Goal: Task Accomplishment & Management: Use online tool/utility

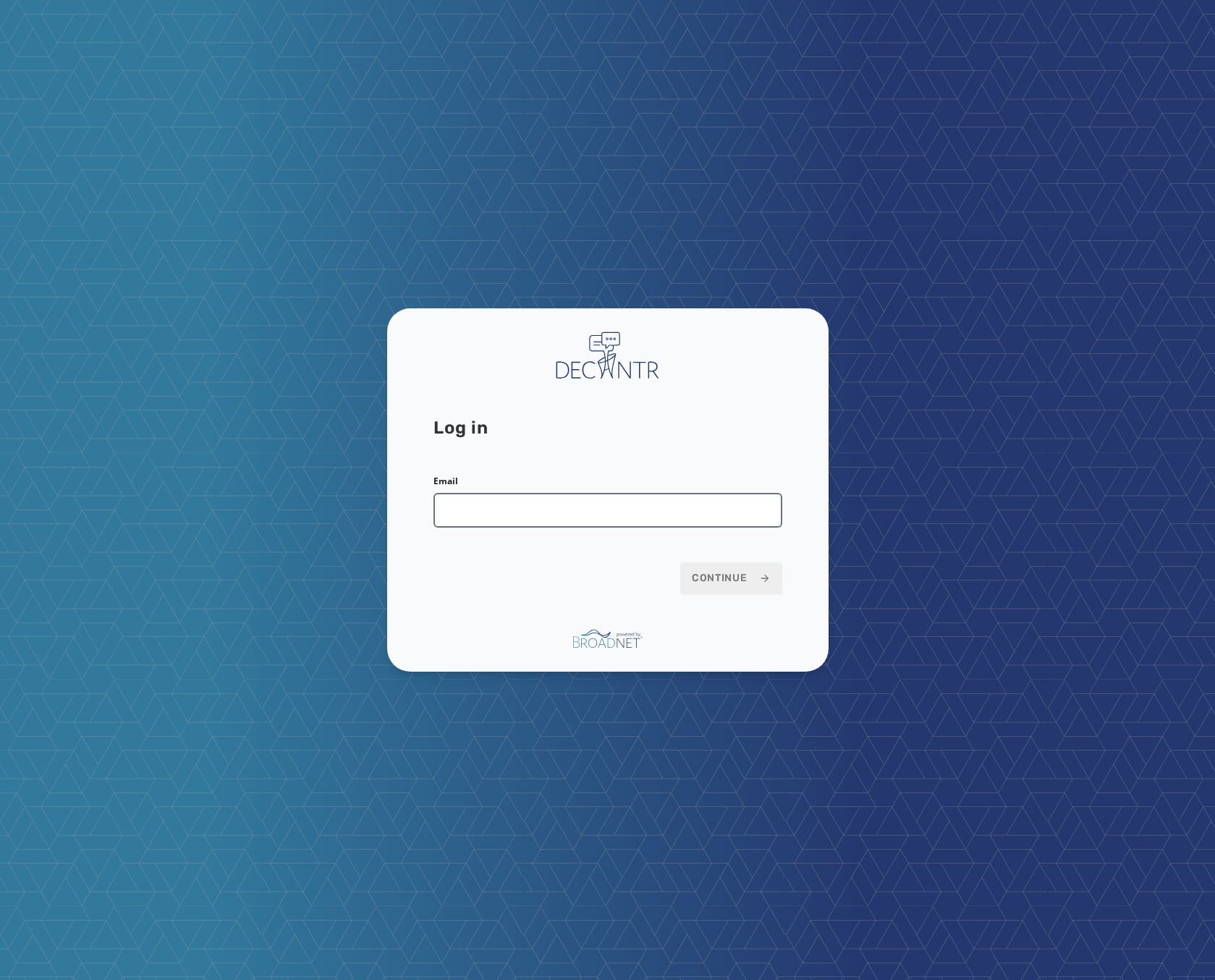
click at [583, 491] on div "Email" at bounding box center [607, 502] width 348 height 52
click at [574, 512] on input "Email" at bounding box center [607, 510] width 348 height 35
type input "**********"
click at [741, 561] on div "**********" at bounding box center [607, 490] width 441 height 364
click at [742, 561] on span "Continue" at bounding box center [731, 579] width 79 height 15
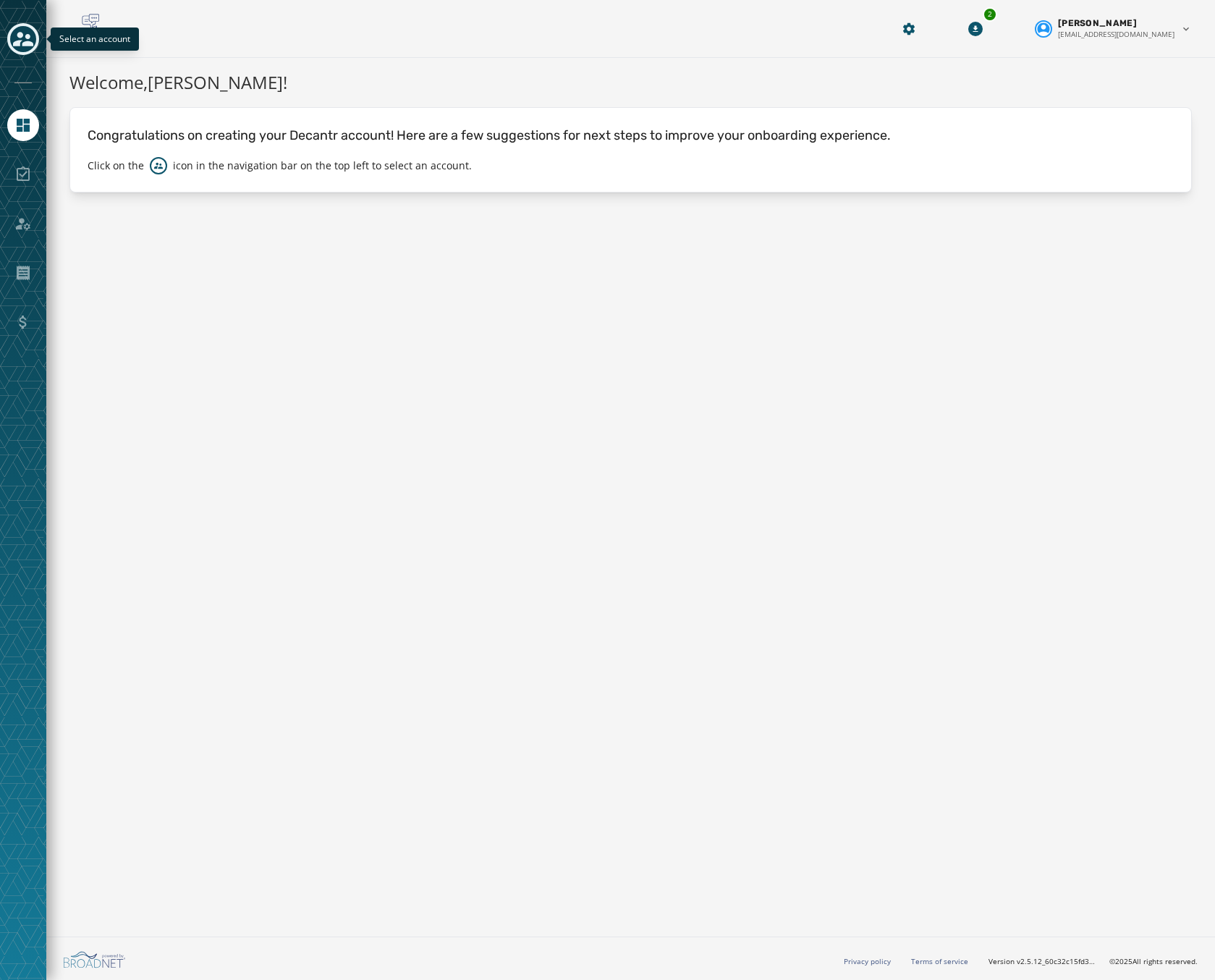
click at [22, 45] on icon "Toggle account select drawer" at bounding box center [23, 38] width 20 height 20
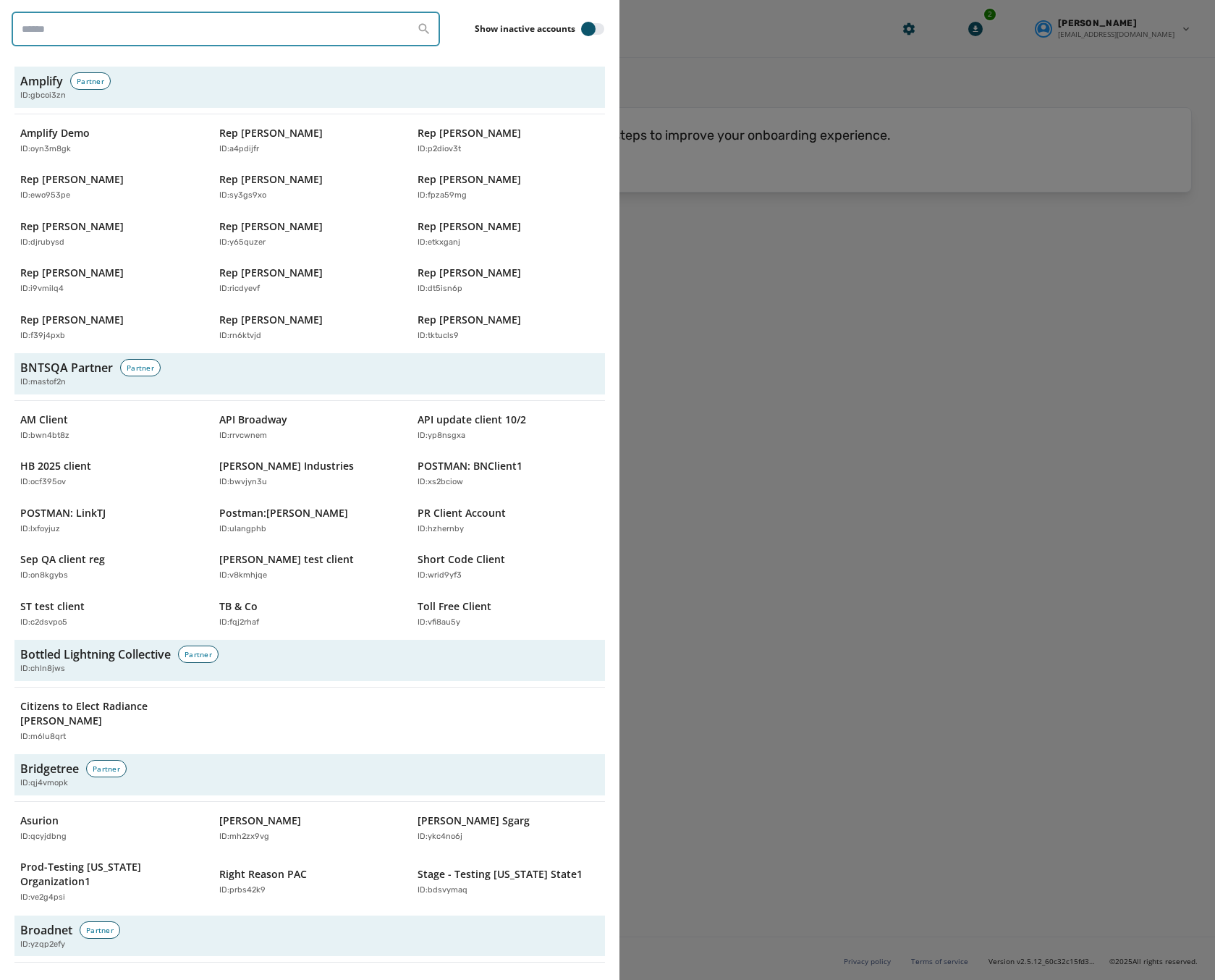
click at [61, 20] on input "search" at bounding box center [225, 29] width 428 height 35
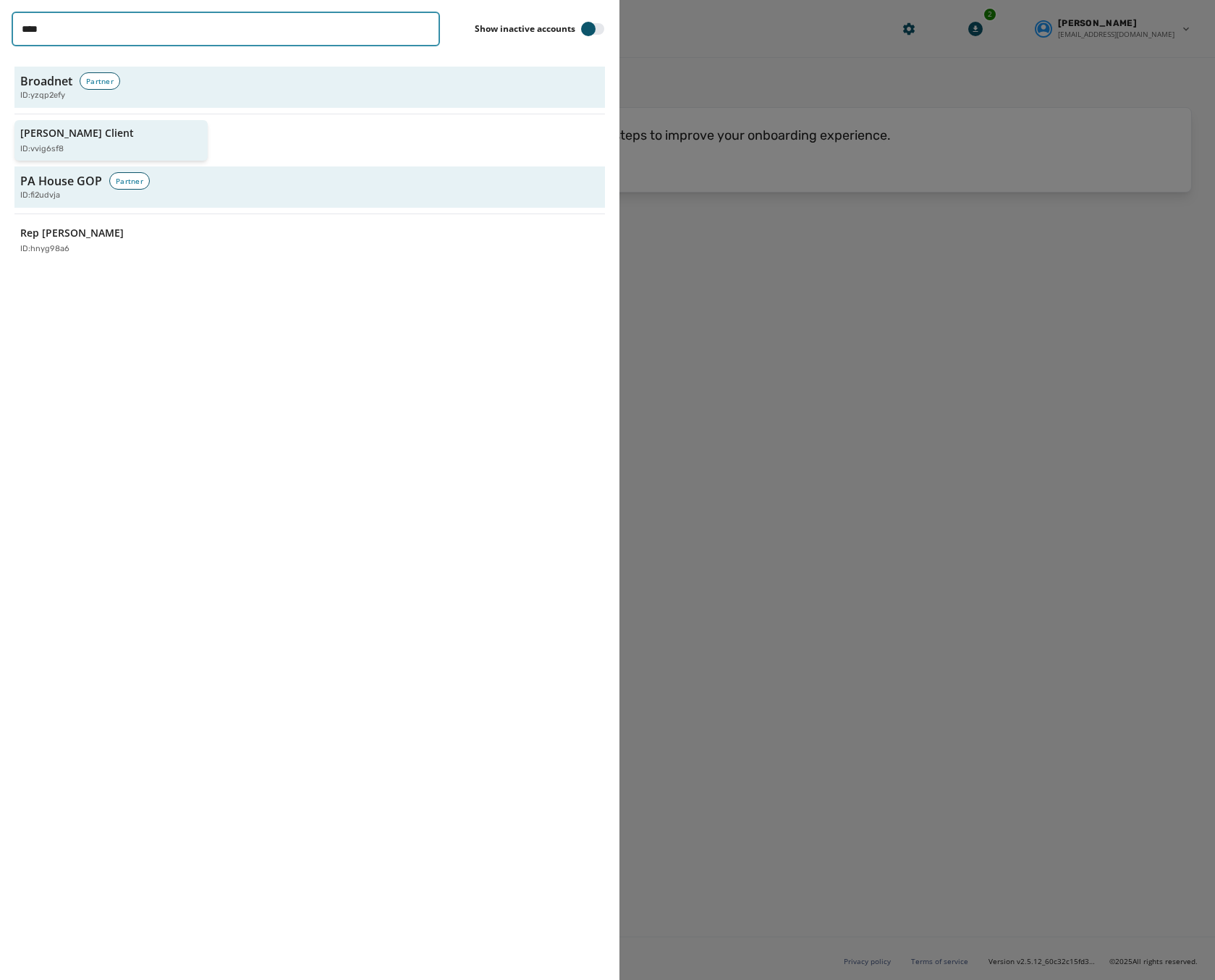
type input "****"
click at [705, 307] on div at bounding box center [607, 490] width 1215 height 980
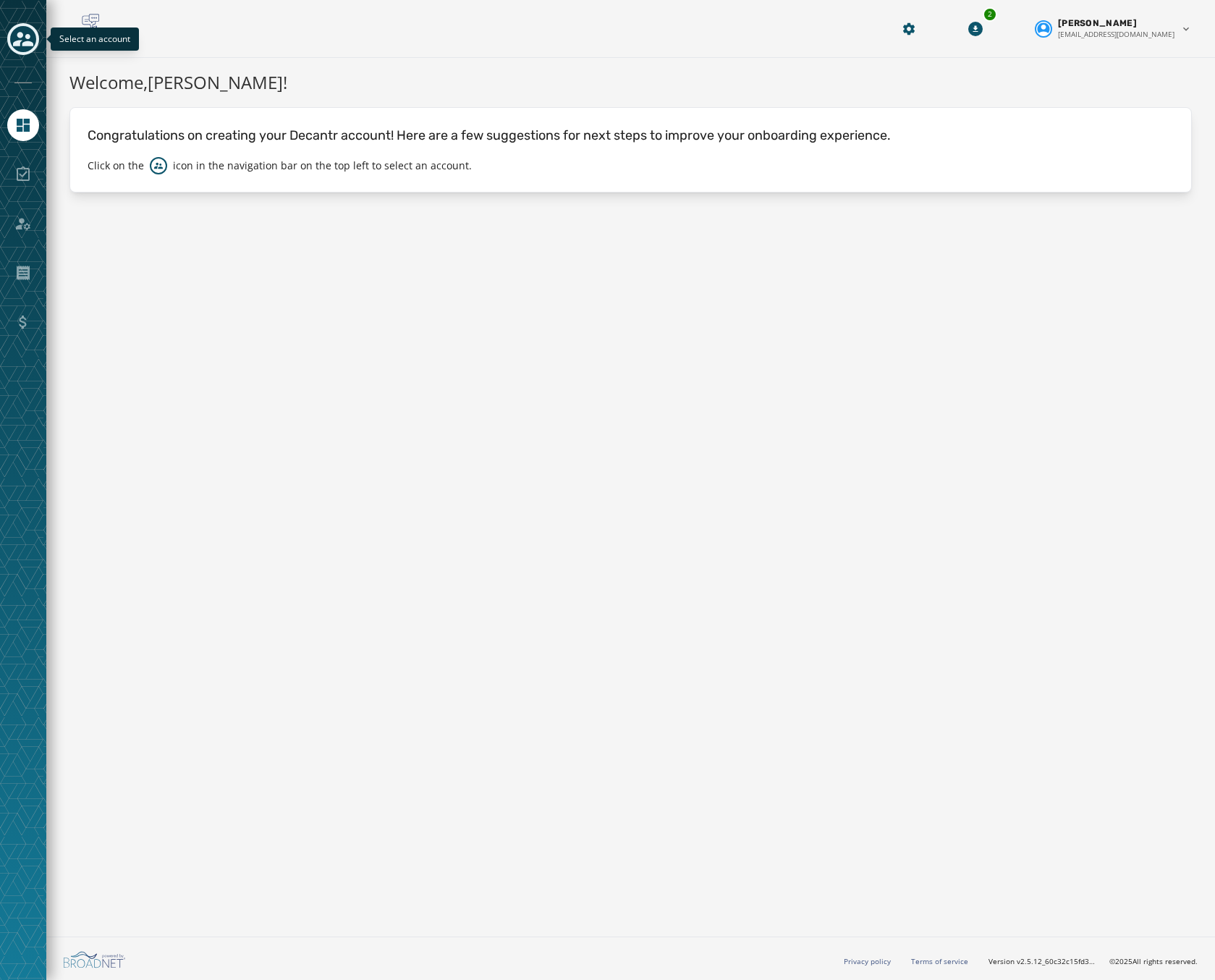
click at [32, 42] on icon "Toggle account select drawer" at bounding box center [23, 38] width 20 height 20
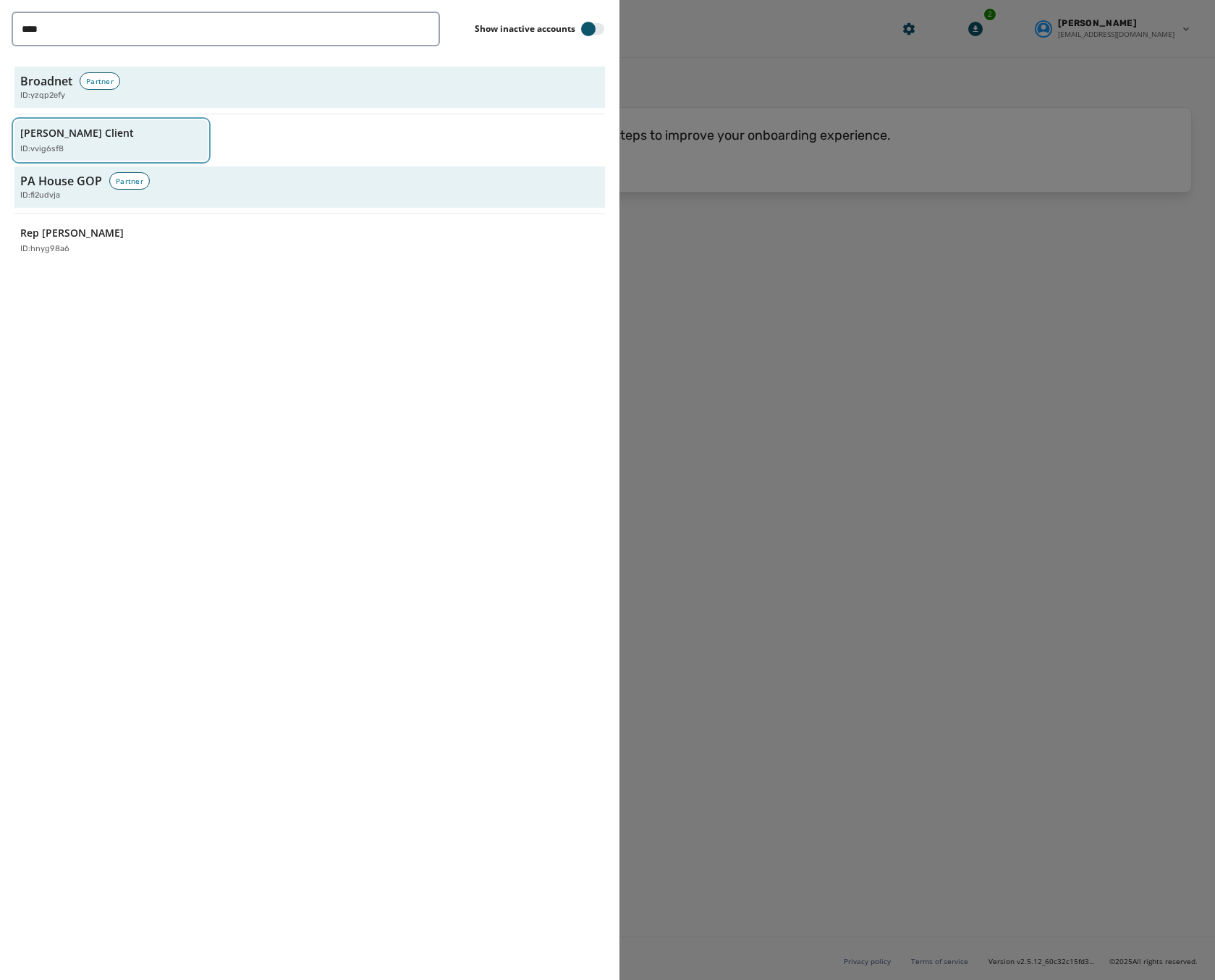
click at [67, 140] on p "Jeffs Client" at bounding box center [77, 133] width 113 height 15
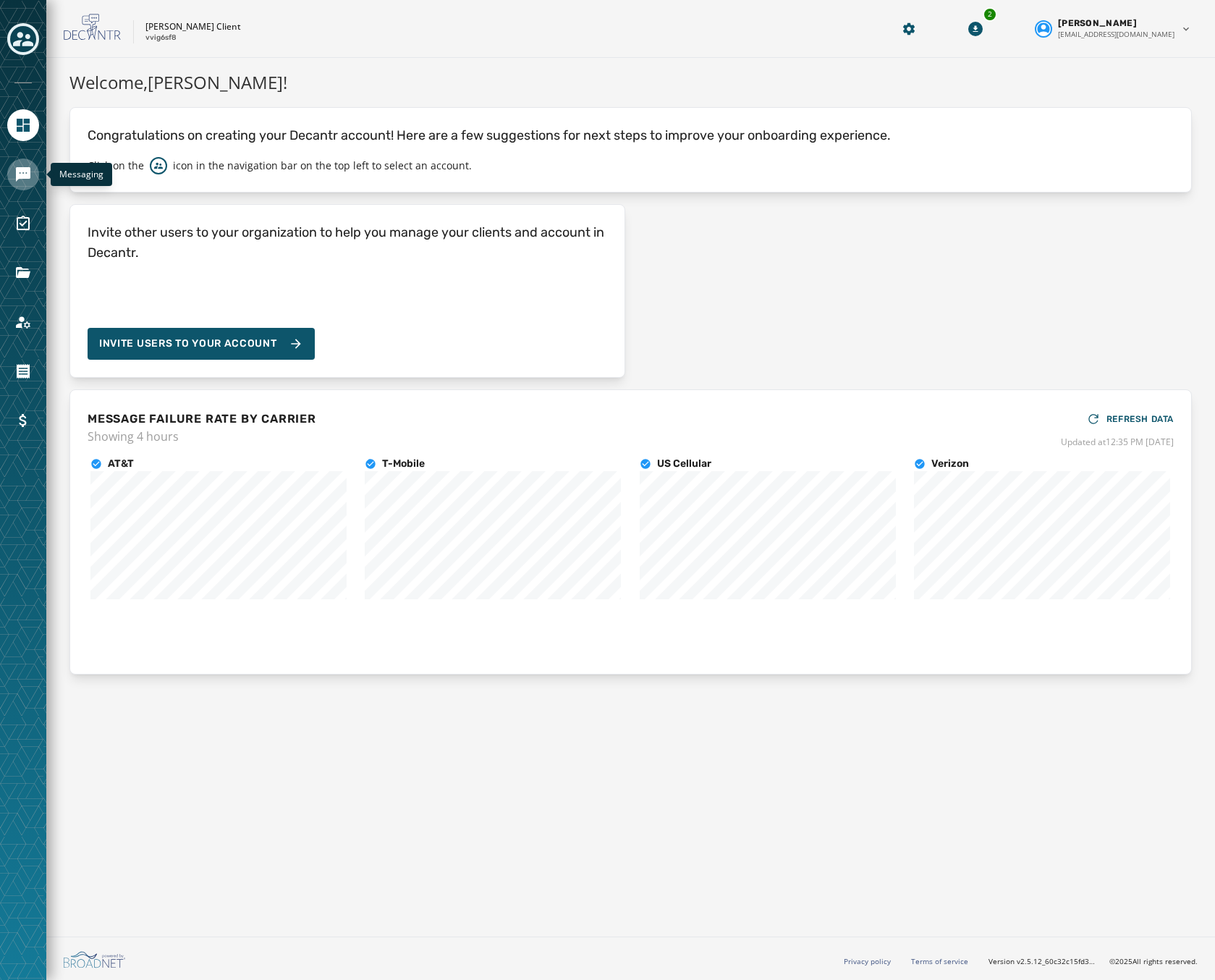
click at [29, 178] on icon "Navigate to Messaging" at bounding box center [24, 175] width 15 height 15
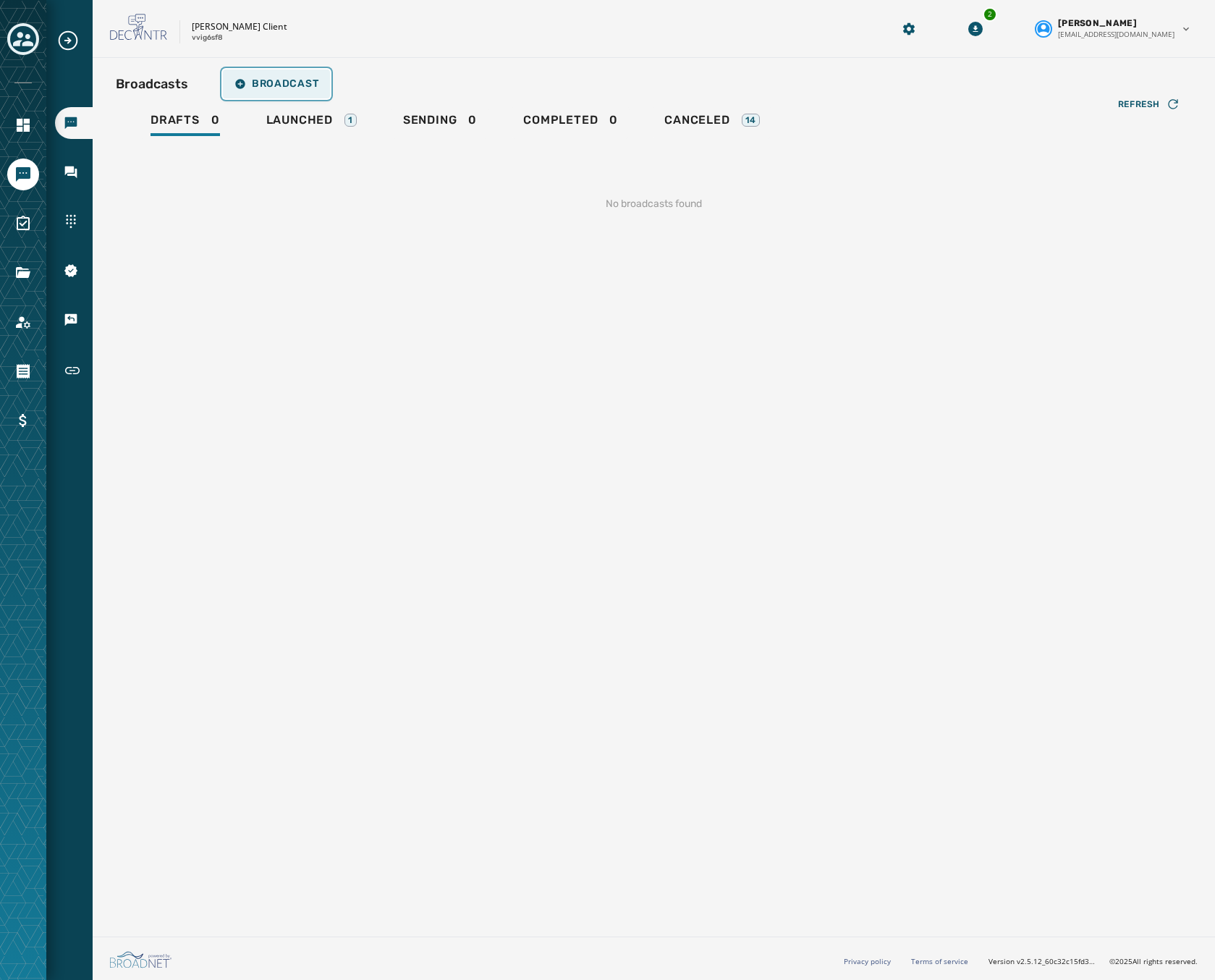
click at [277, 80] on span "Broadcast" at bounding box center [276, 84] width 84 height 11
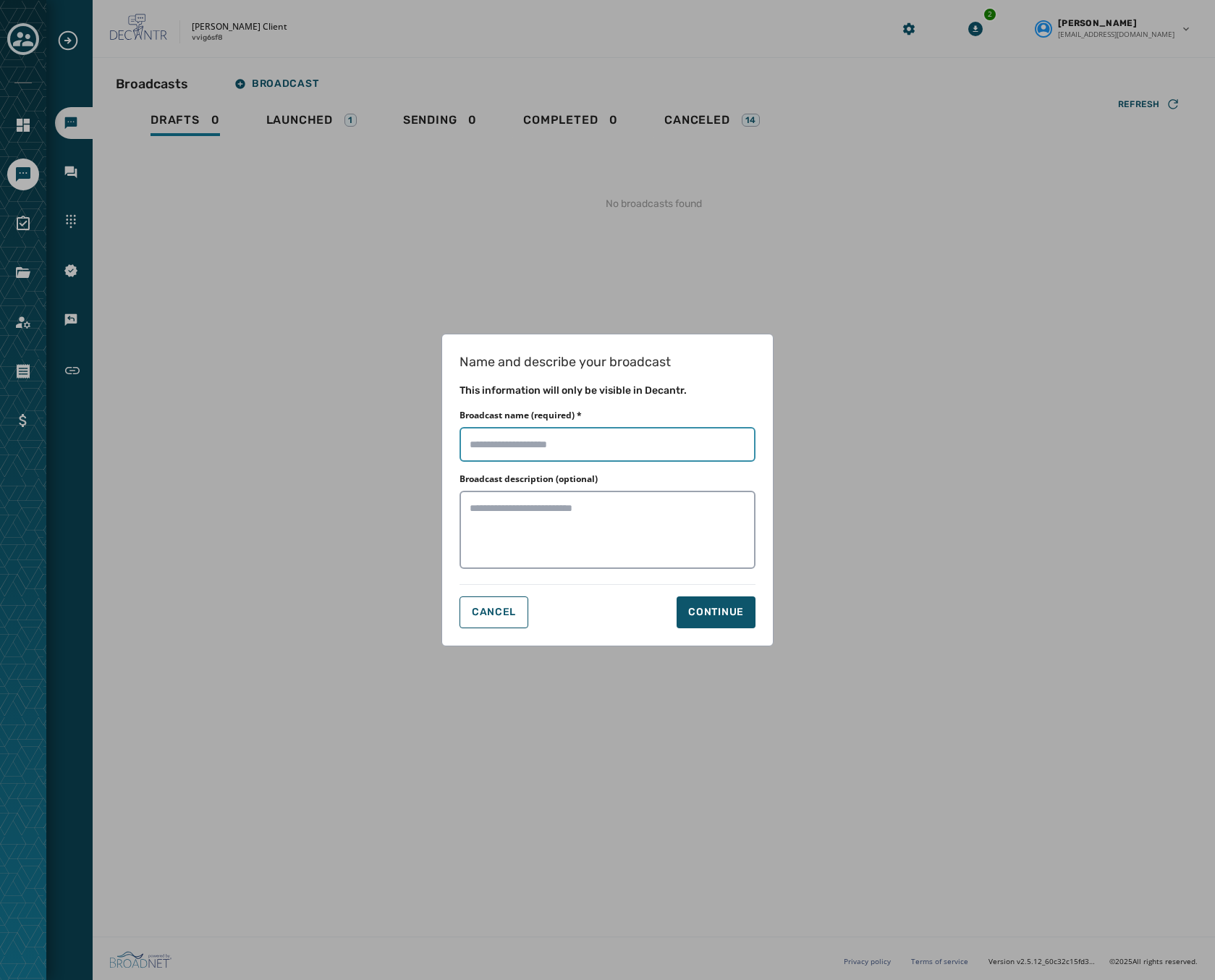
click at [505, 434] on input "Broadcast name (required) *" at bounding box center [607, 444] width 296 height 35
type input "******"
click at [708, 608] on div "Continue" at bounding box center [716, 612] width 55 height 15
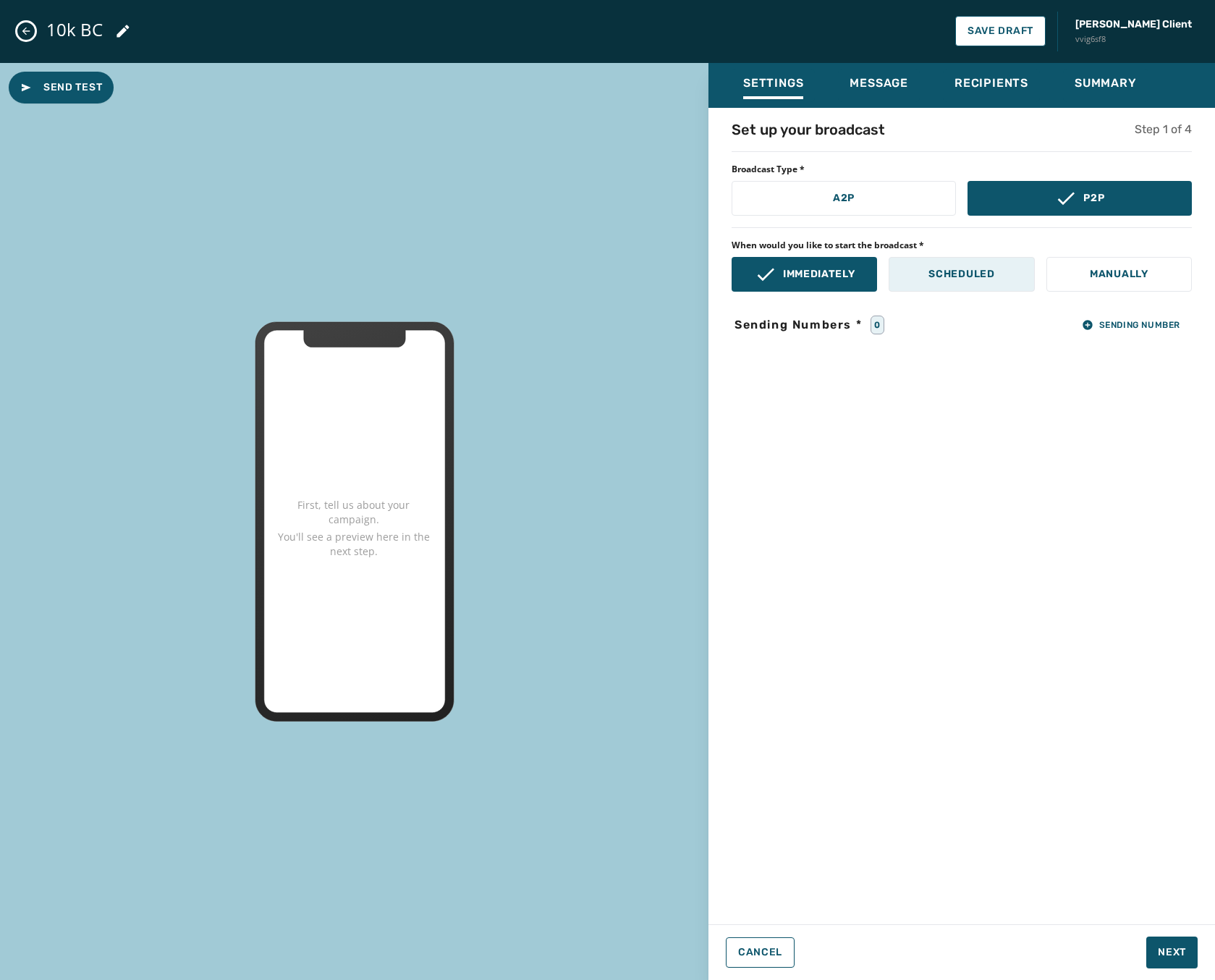
click at [929, 267] on p "Scheduled" at bounding box center [961, 274] width 66 height 15
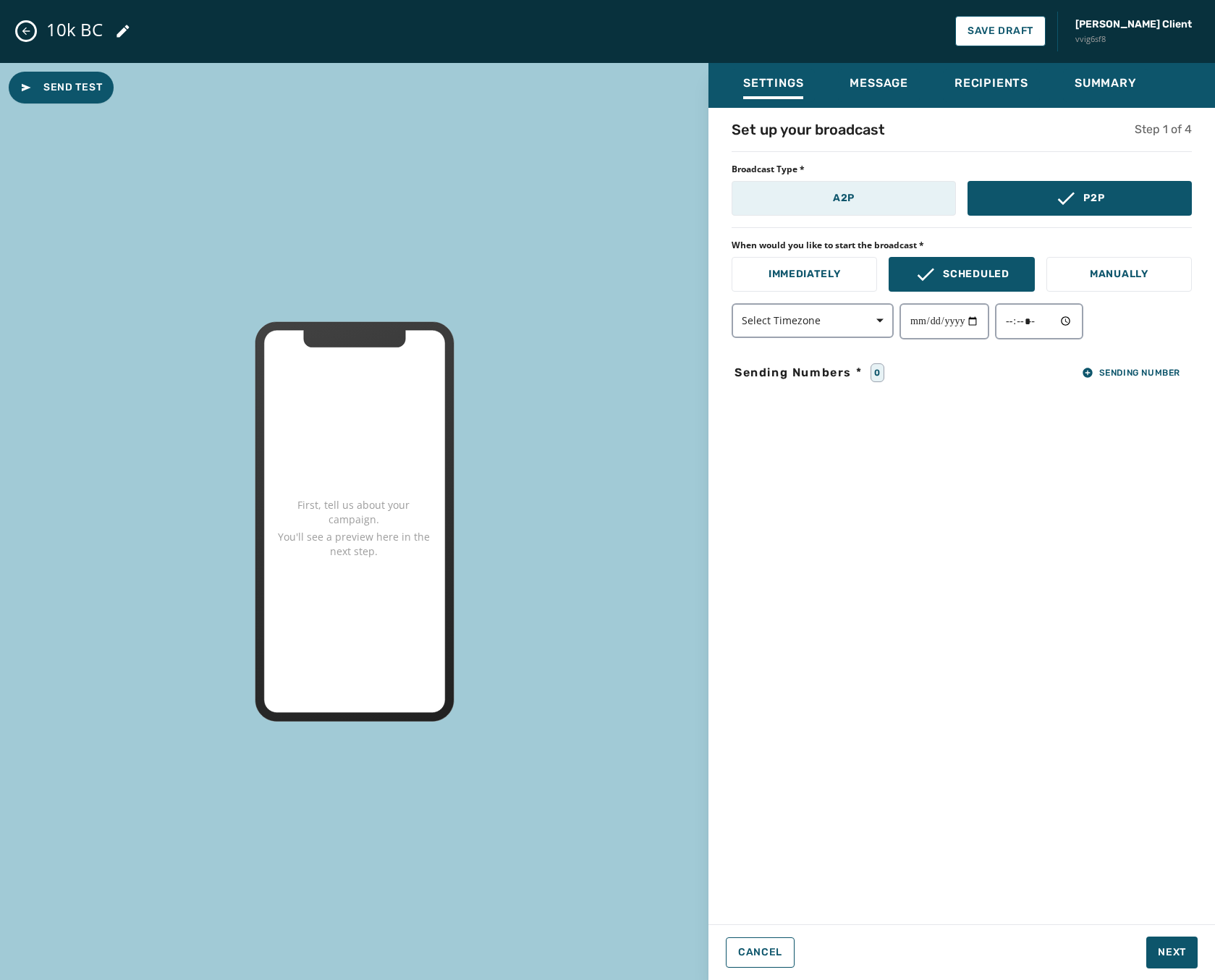
click at [805, 197] on button "A2P" at bounding box center [844, 198] width 224 height 35
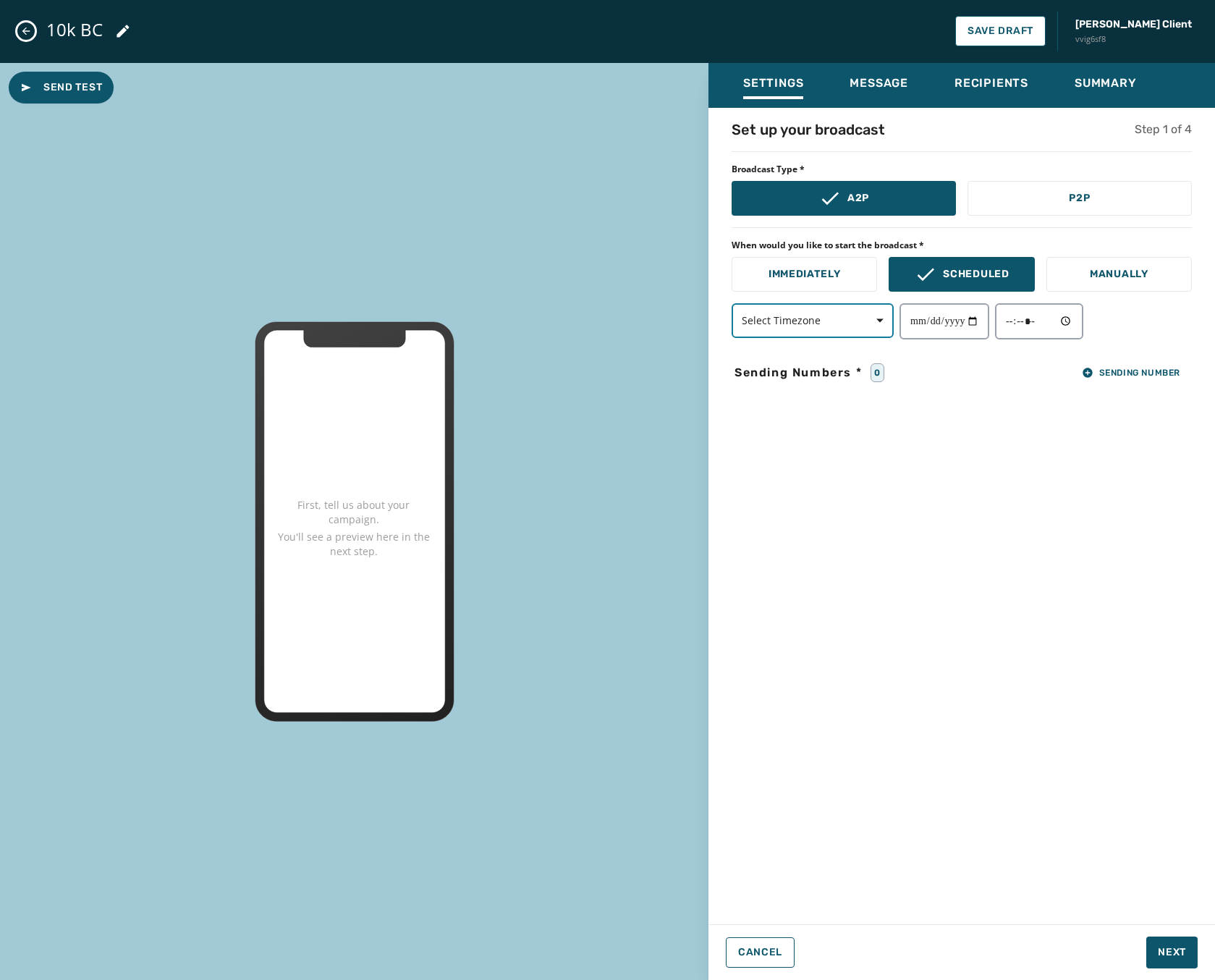
click at [797, 323] on span "Select Timezone" at bounding box center [813, 321] width 142 height 15
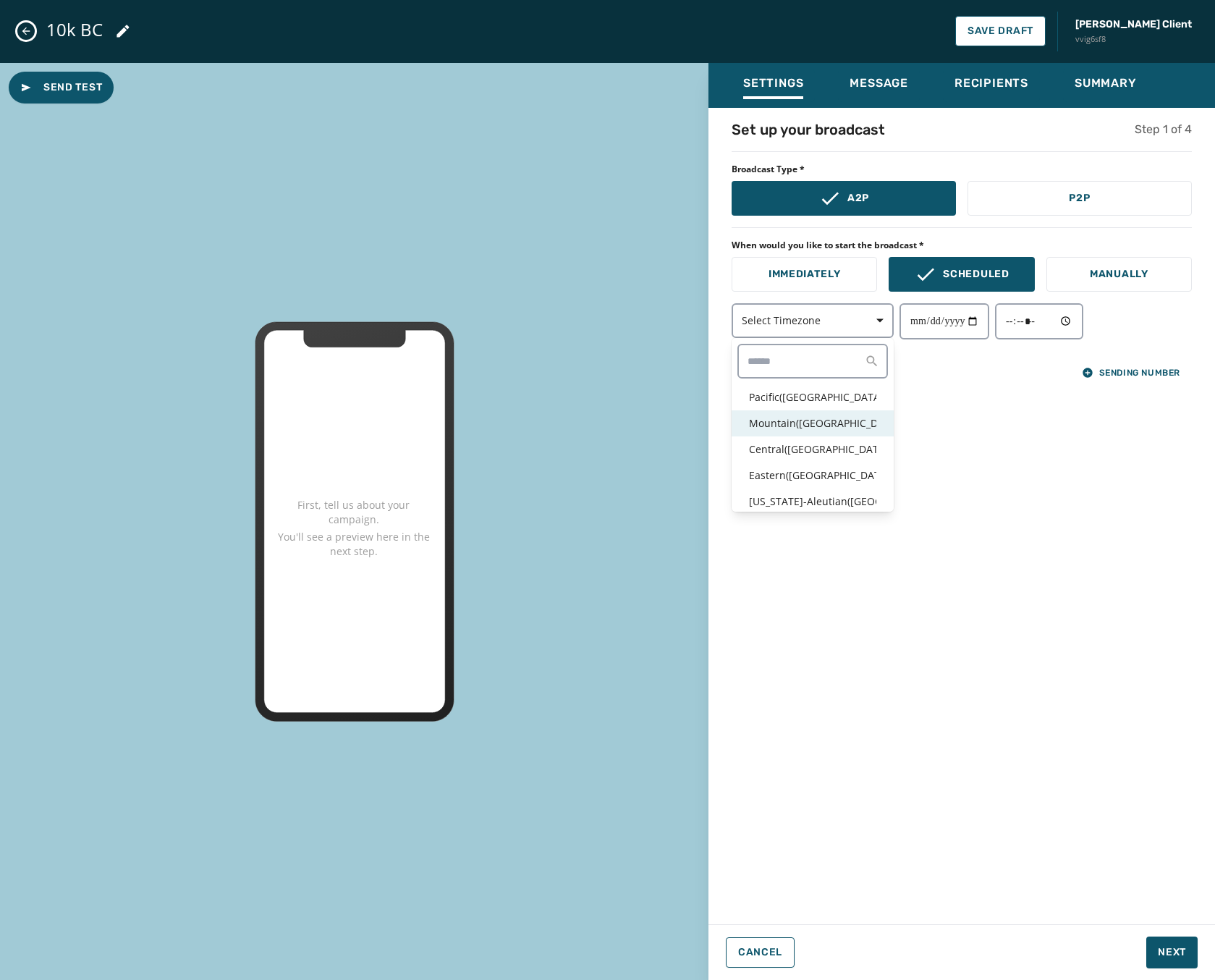
click at [789, 425] on p "Mountain ( USA / Canada )" at bounding box center [813, 423] width 127 height 15
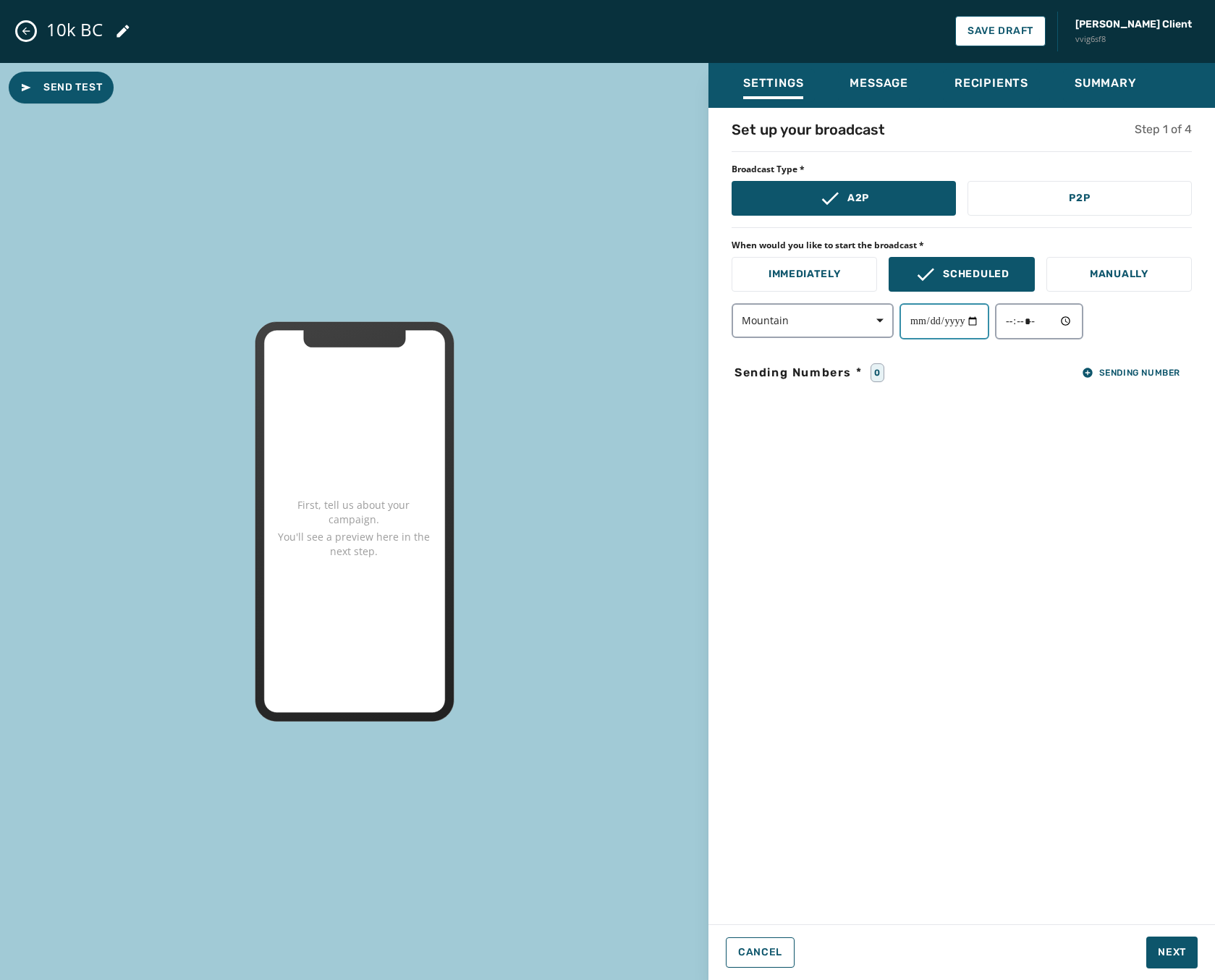
click at [947, 316] on input "date" at bounding box center [944, 321] width 90 height 36
click at [1000, 321] on div at bounding box center [991, 321] width 184 height 36
click at [987, 325] on input "date" at bounding box center [944, 321] width 90 height 36
type input "**********"
click at [1043, 326] on input "time" at bounding box center [1039, 321] width 88 height 36
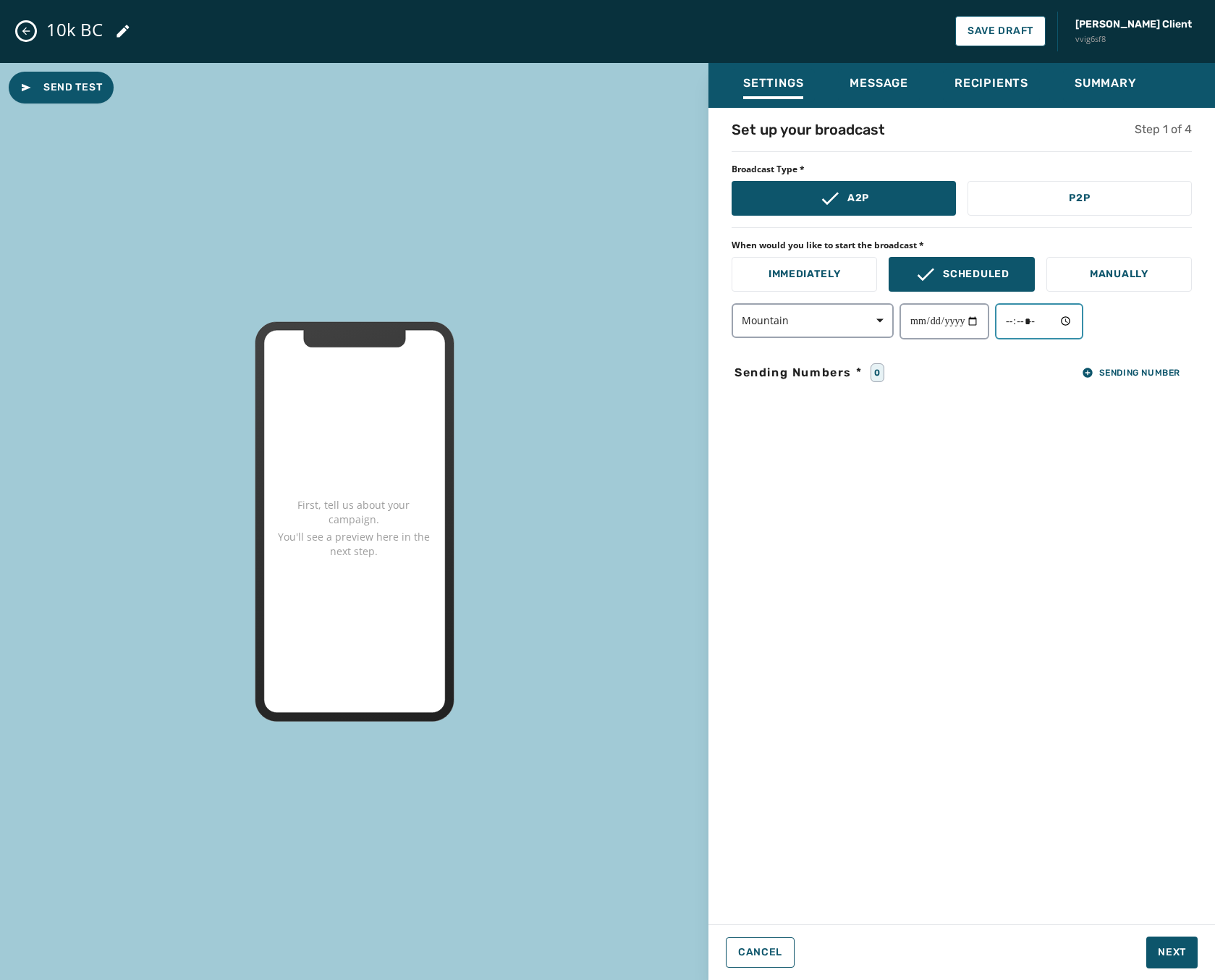
click at [1084, 324] on input "time" at bounding box center [1039, 321] width 88 height 36
click at [1072, 321] on input "time" at bounding box center [1039, 321] width 88 height 36
type input "*****"
click at [1178, 455] on div "**********" at bounding box center [961, 511] width 507 height 784
click at [1120, 371] on span "Sending Number" at bounding box center [1131, 373] width 99 height 11
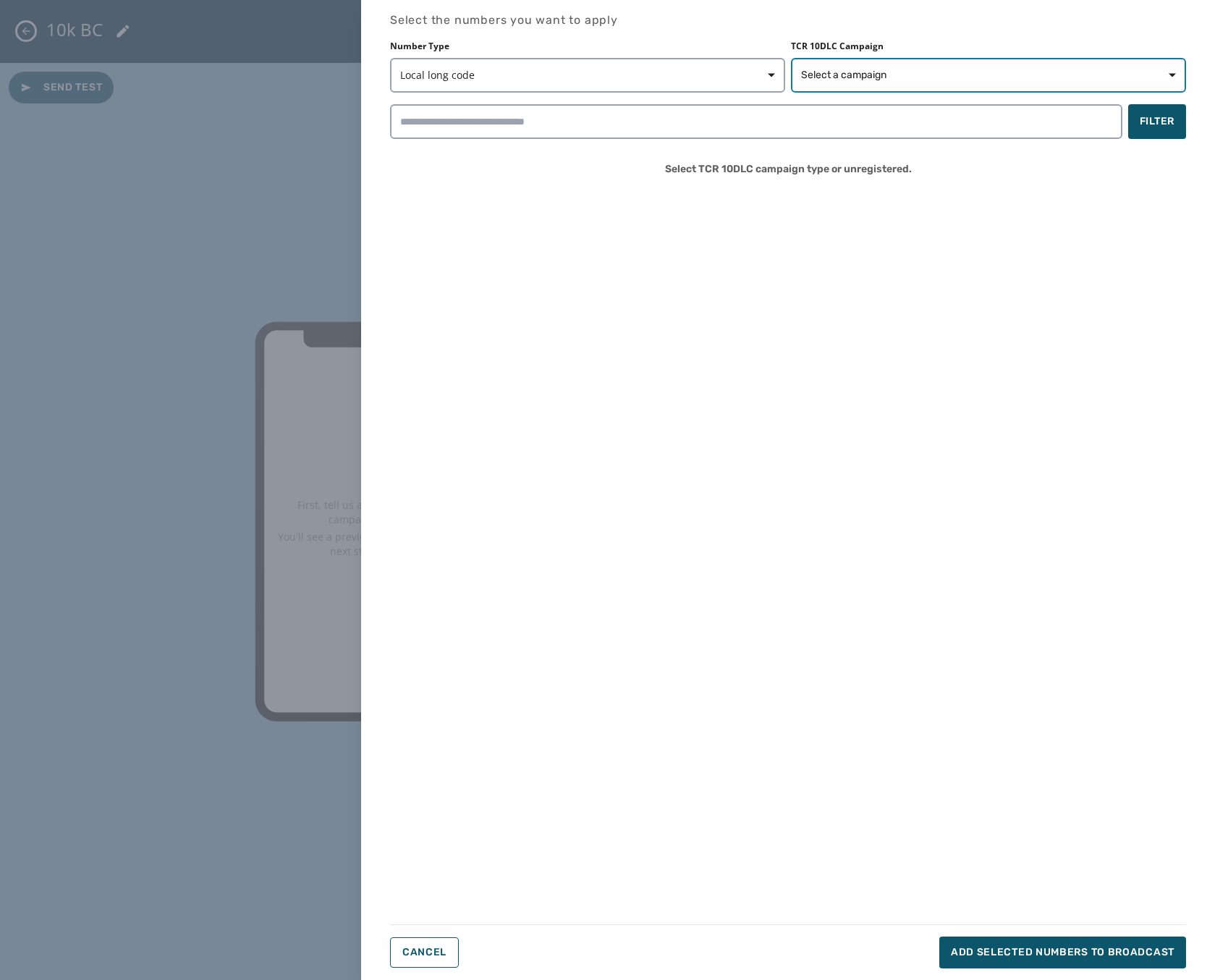
click at [1058, 78] on span "Select a campaign" at bounding box center [988, 75] width 375 height 15
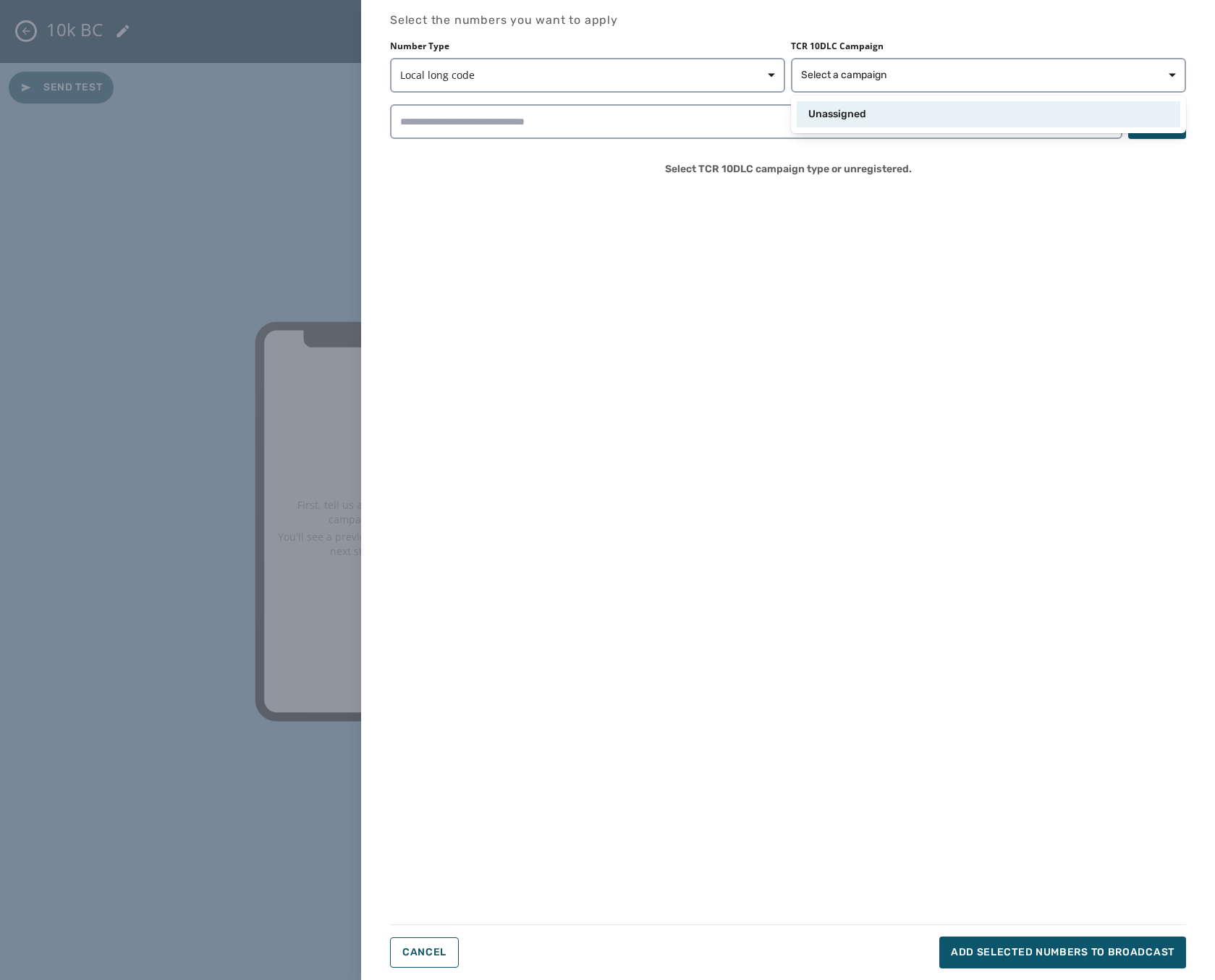
click at [947, 118] on div "Unassigned" at bounding box center [989, 114] width 361 height 15
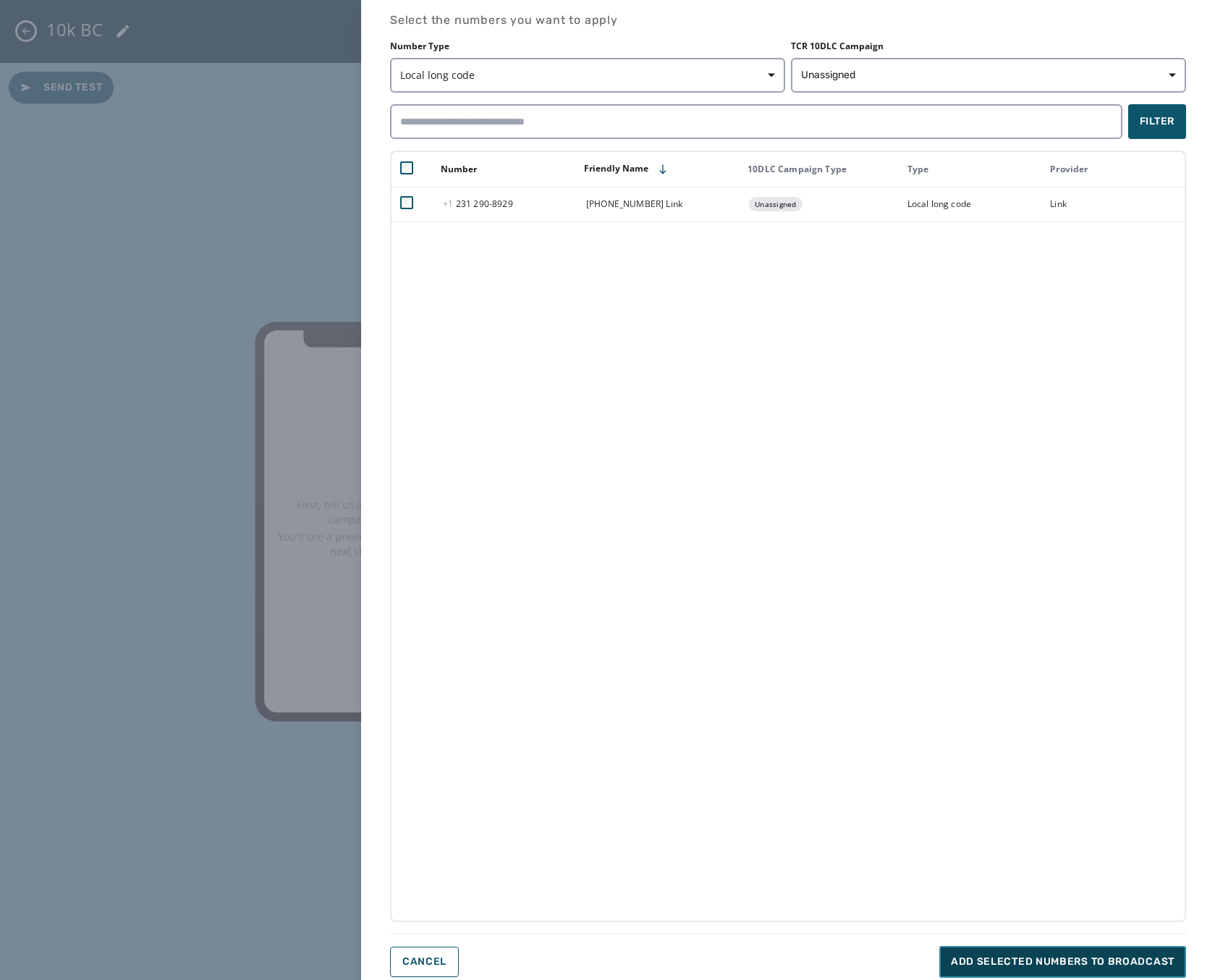
click at [1053, 969] on button "Add selected numbers to broadcast" at bounding box center [1062, 961] width 246 height 32
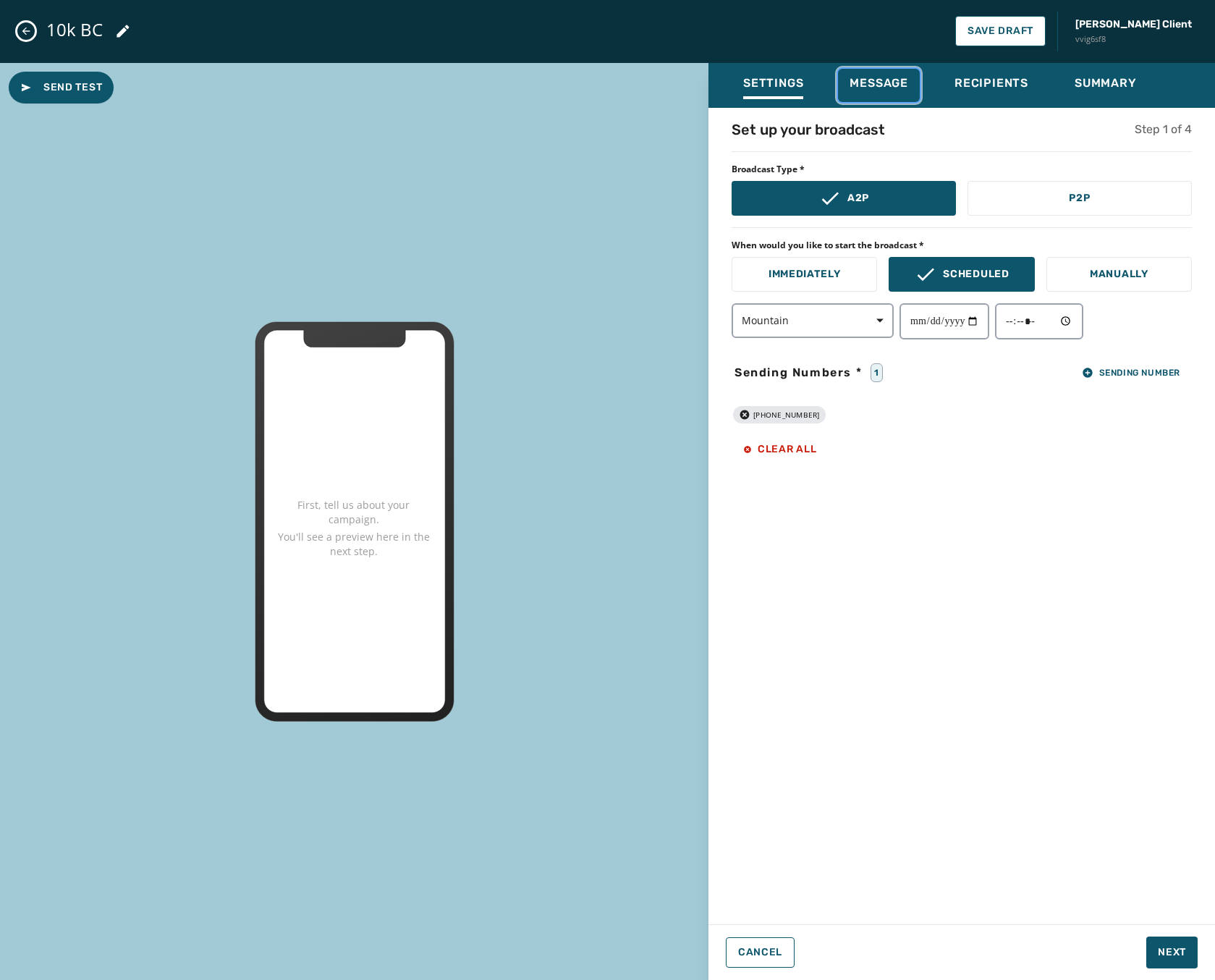
click at [854, 71] on button "Message" at bounding box center [879, 85] width 82 height 33
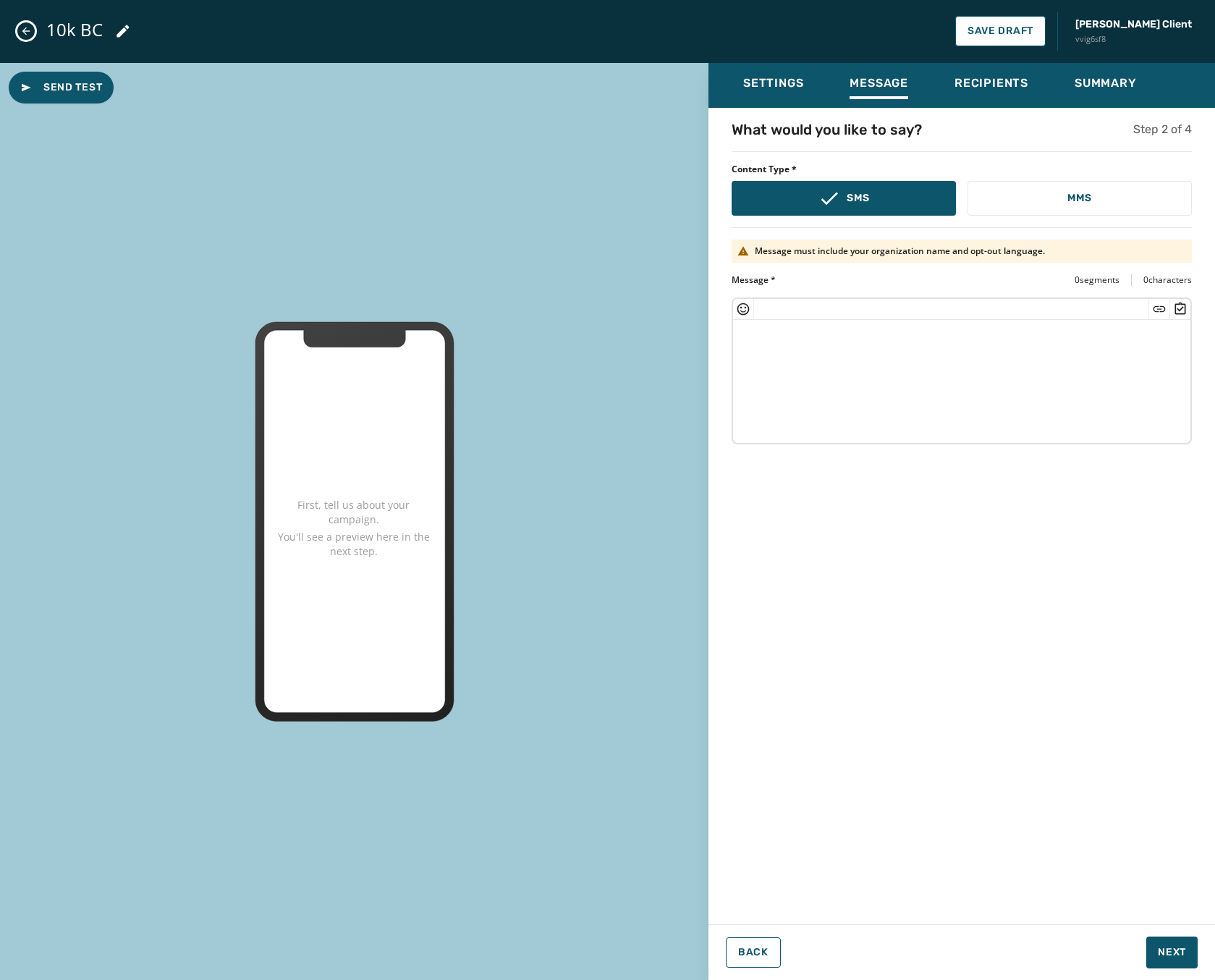
click at [807, 410] on textarea at bounding box center [961, 379] width 457 height 118
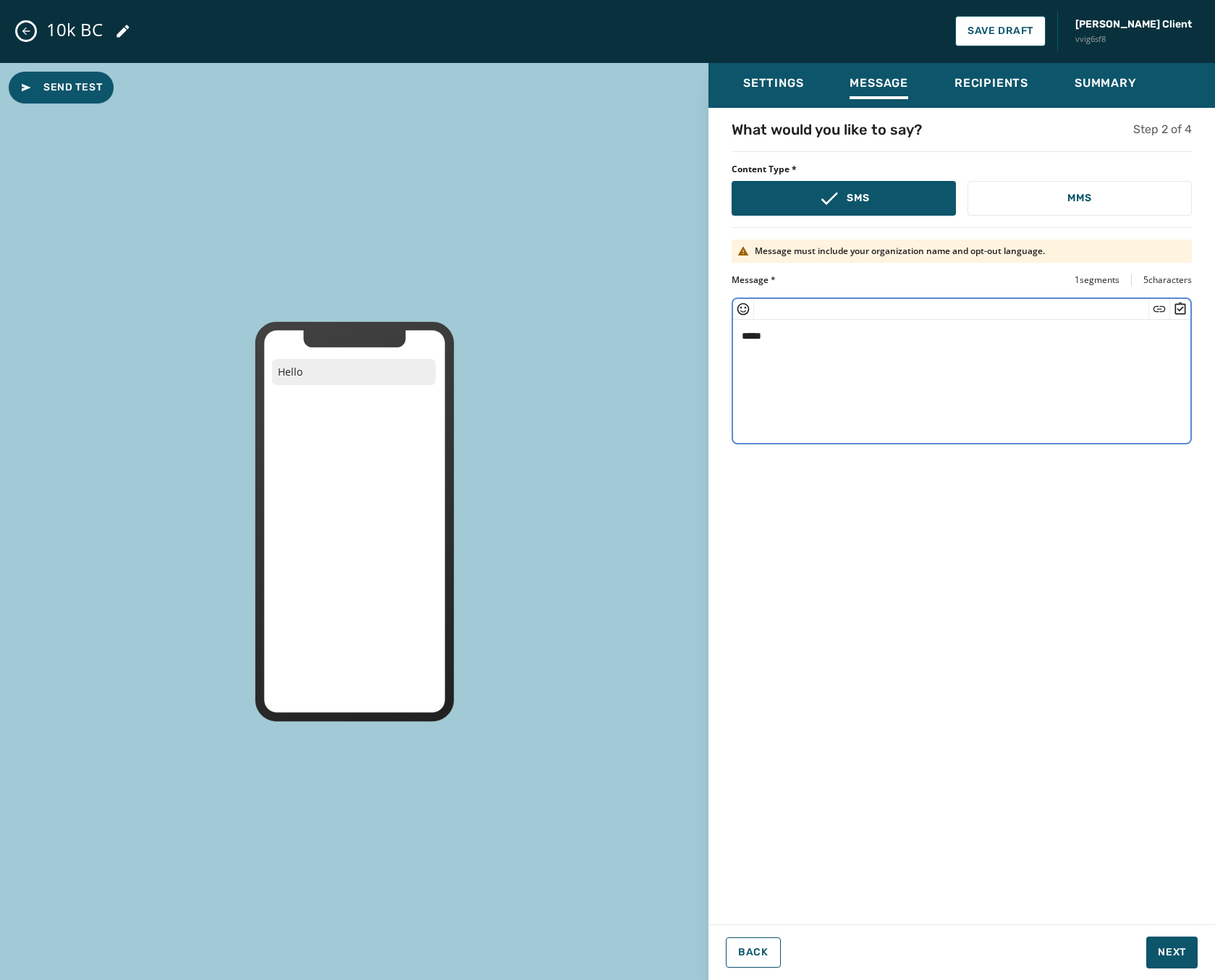
type textarea "*****"
click at [757, 80] on span "Settings" at bounding box center [774, 83] width 60 height 15
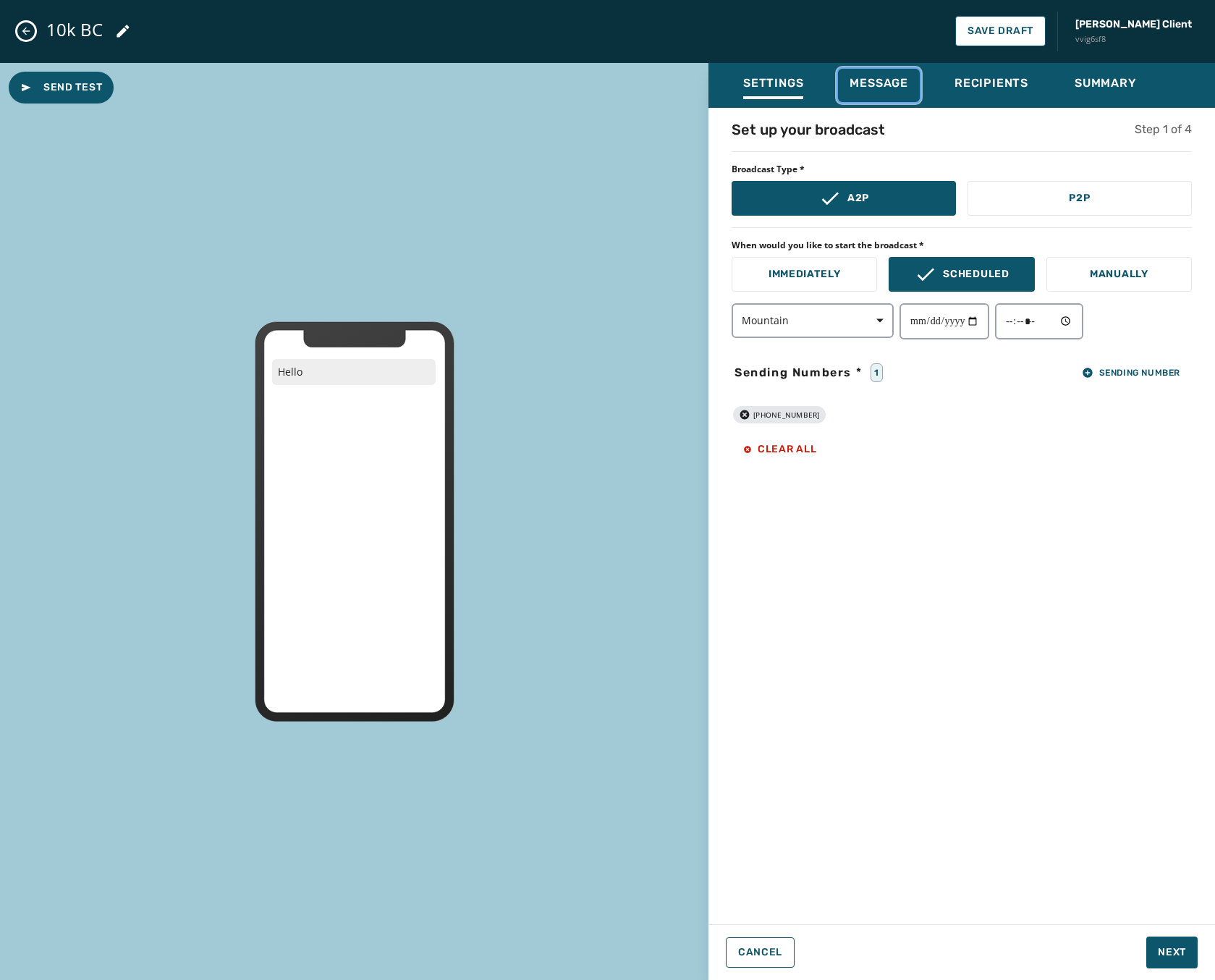
click at [865, 83] on span "Message" at bounding box center [879, 83] width 59 height 15
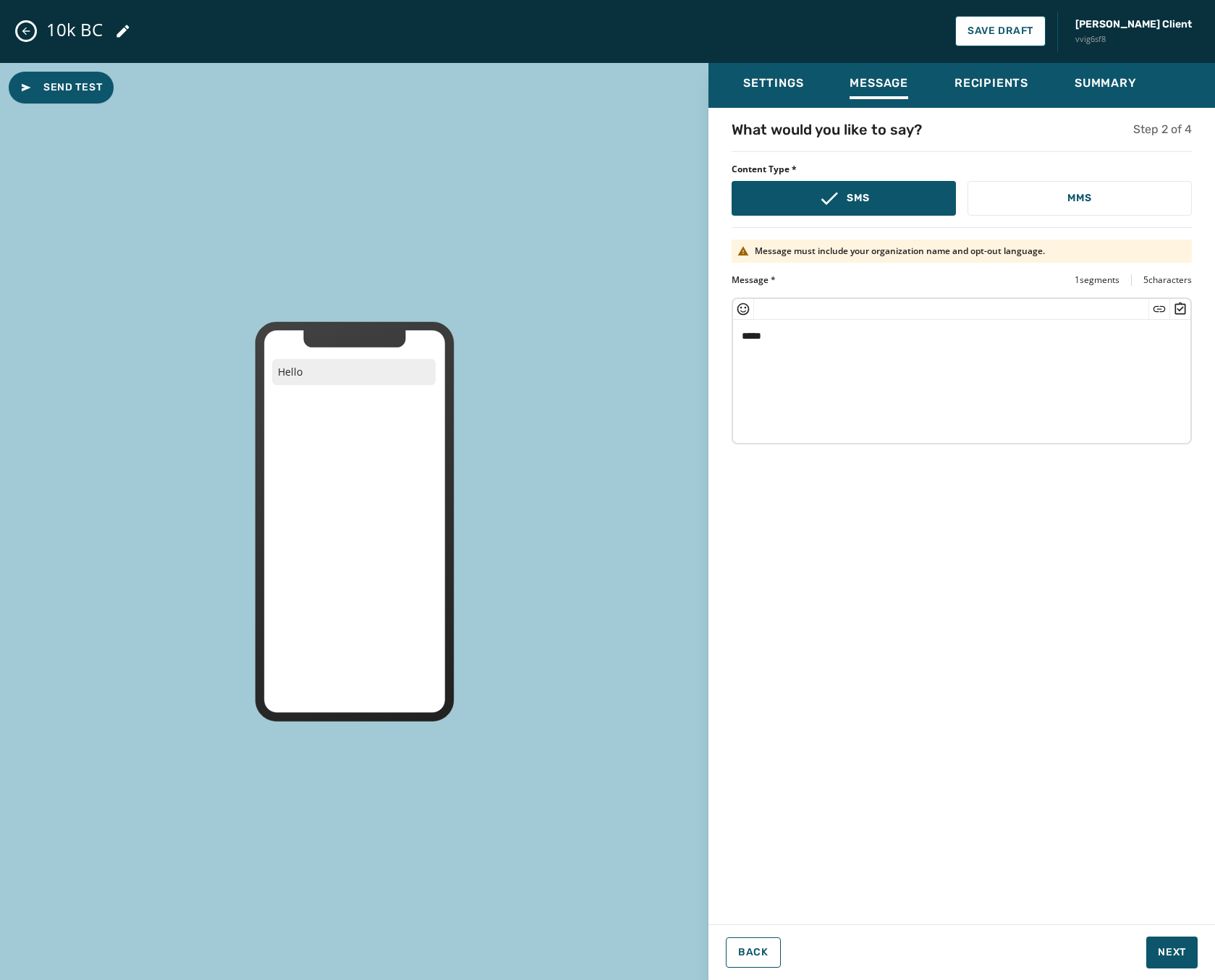
click at [973, 52] on div "10k BC Save Draft Jeffs Client vvig6sf8" at bounding box center [607, 31] width 1215 height 63
click at [978, 86] on span "Recipients" at bounding box center [991, 83] width 73 height 15
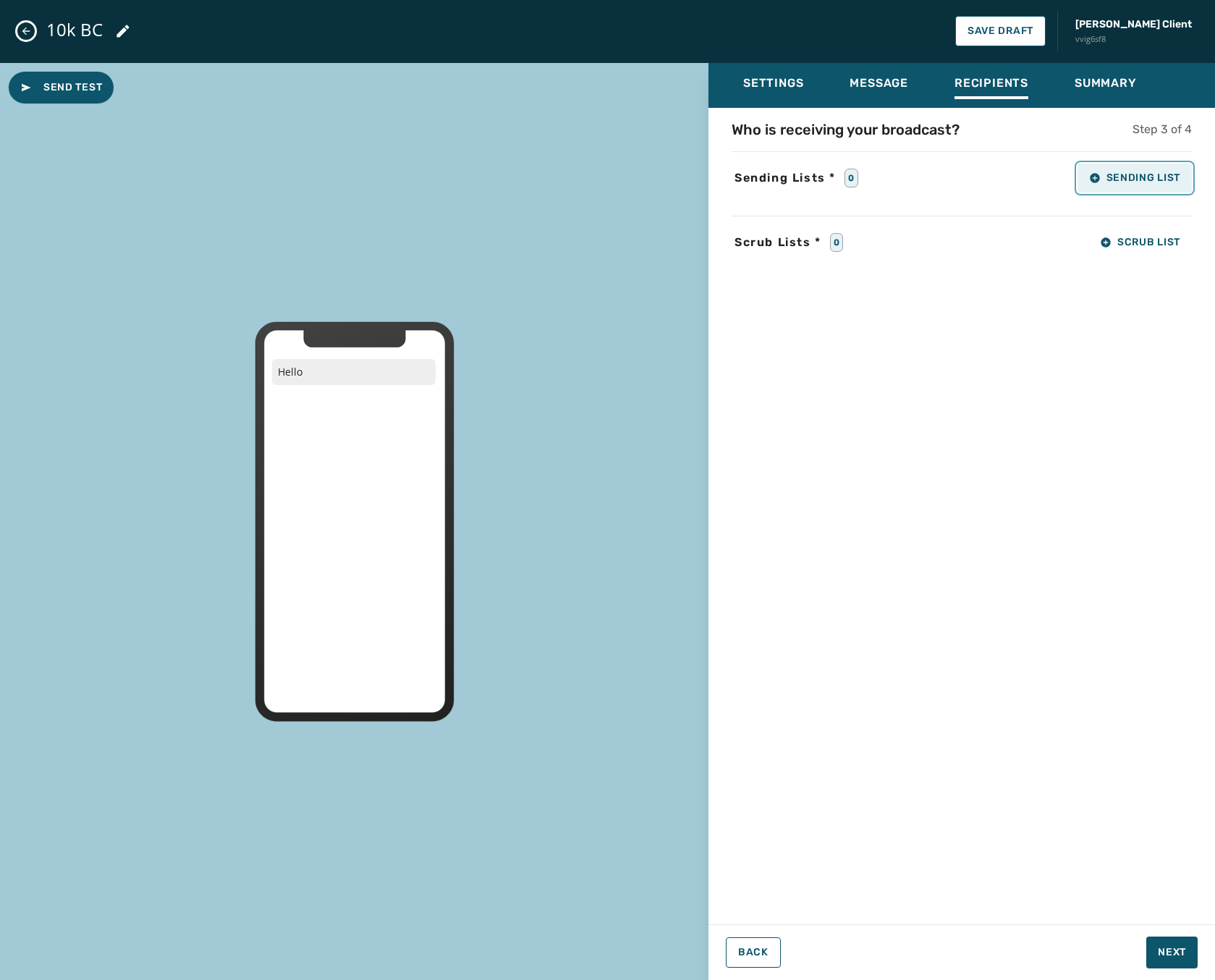
click at [1124, 175] on span "Sending List" at bounding box center [1135, 178] width 91 height 11
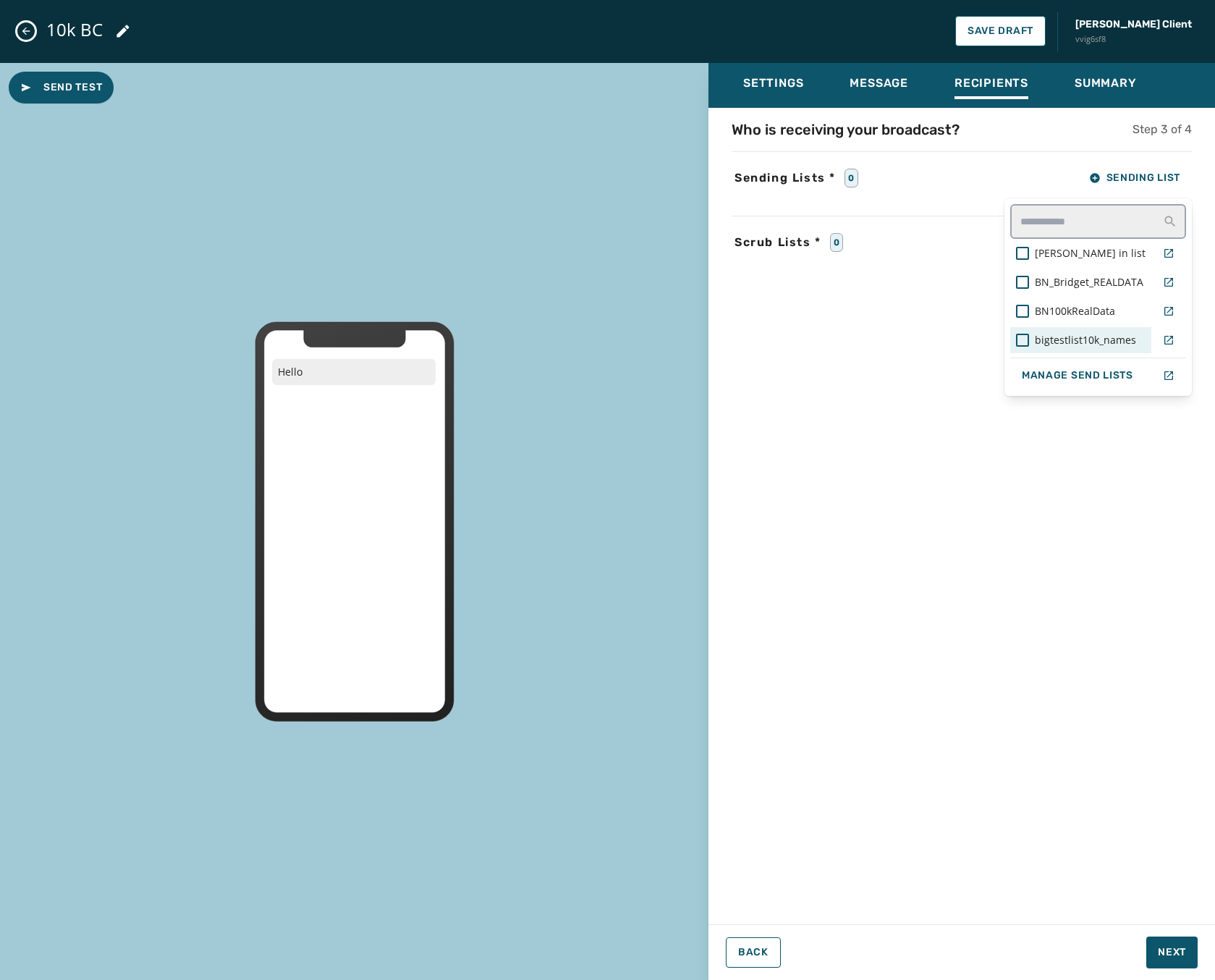
click at [826, 387] on div "Who is receiving your broadcast? Step 3 of 4 Sending Lists * 0 Sending List and…" at bounding box center [961, 511] width 507 height 784
